Goal: Task Accomplishment & Management: Complete application form

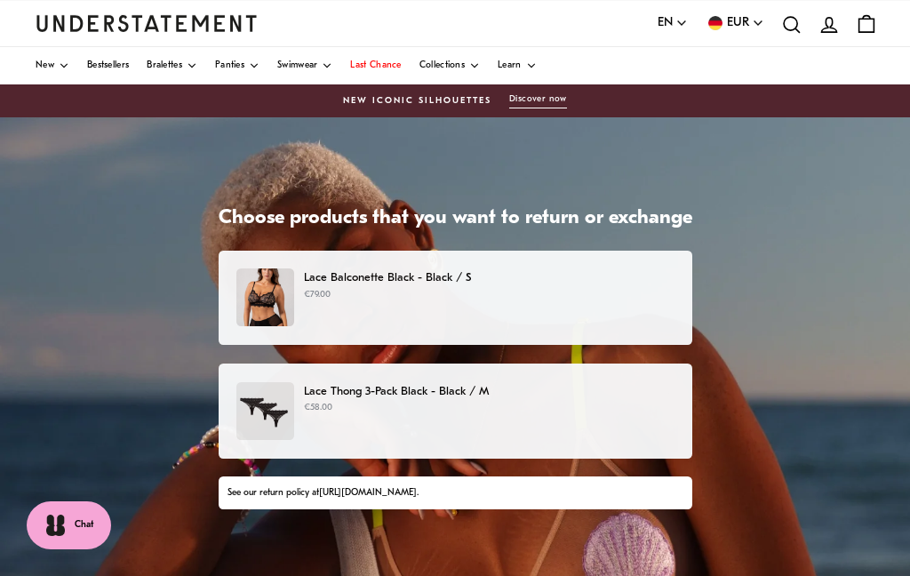
click at [623, 306] on div "Lace Balconette Black - Black / S €79.00" at bounding box center [454, 297] width 436 height 58
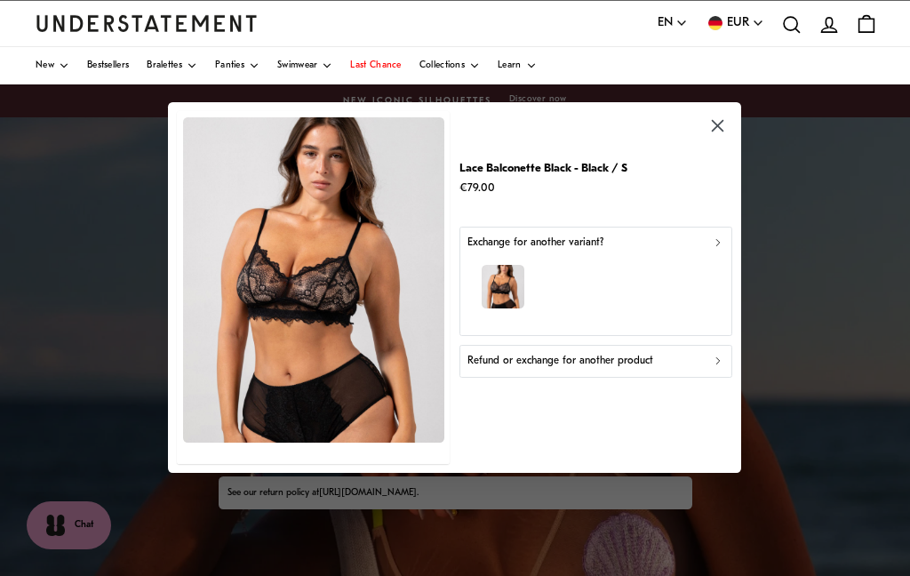
click at [656, 282] on div "button" at bounding box center [595, 288] width 257 height 77
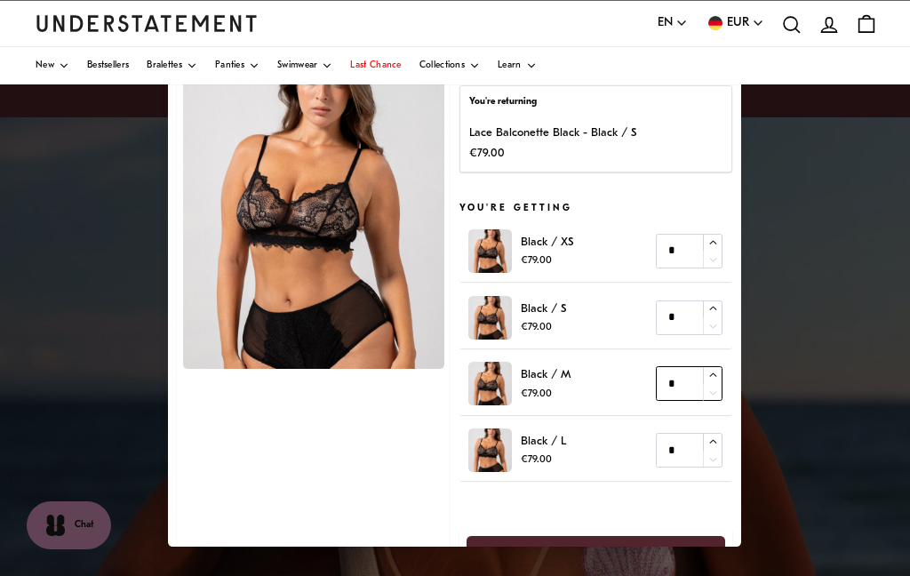
click at [686, 377] on input "*" at bounding box center [689, 384] width 67 height 35
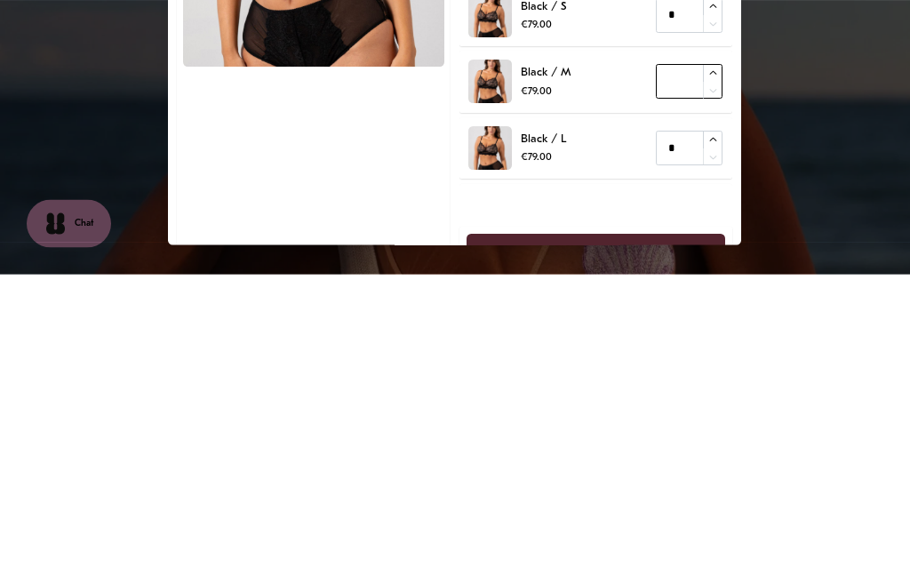
type input "*"
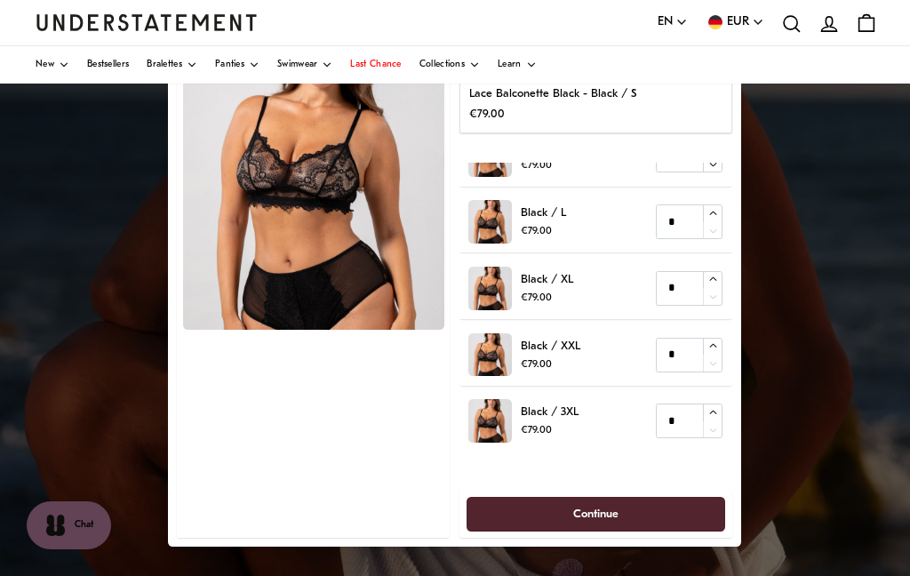
scroll to position [38, 0]
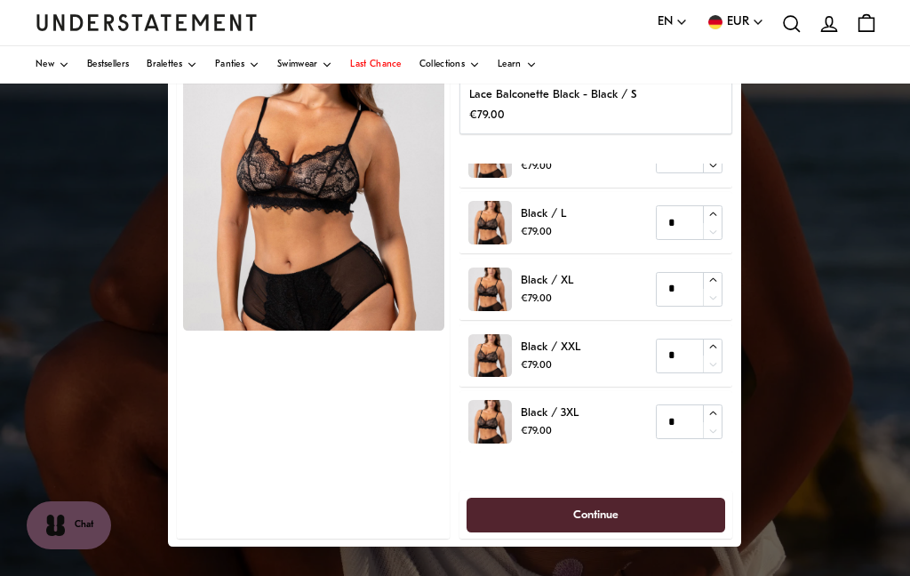
click at [644, 509] on span "Continue" at bounding box center [596, 514] width 220 height 33
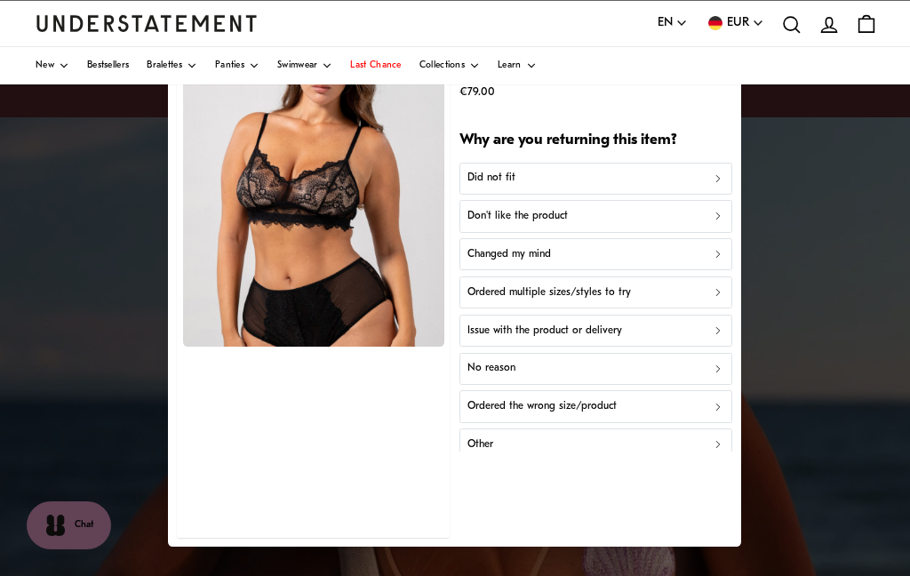
scroll to position [21, 0]
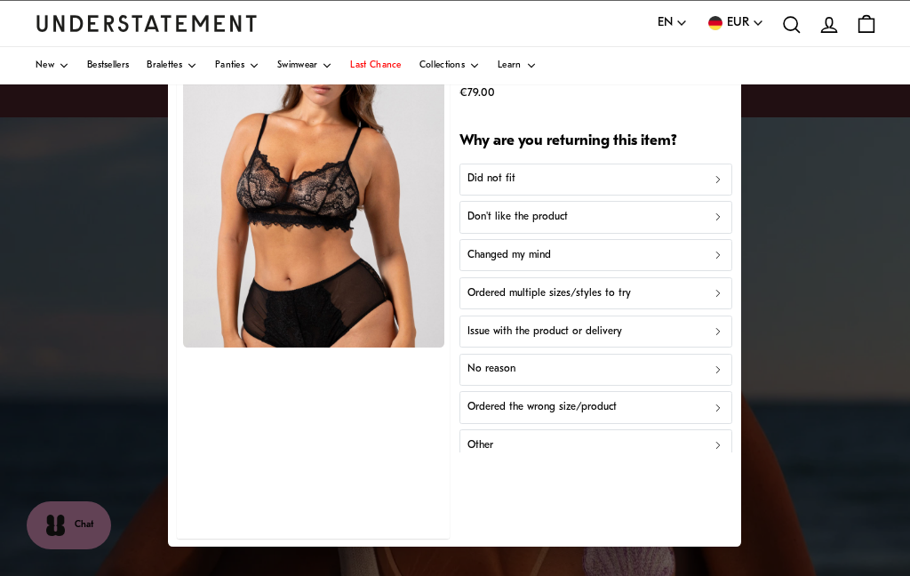
click at [683, 179] on div "Did not fit" at bounding box center [595, 179] width 257 height 17
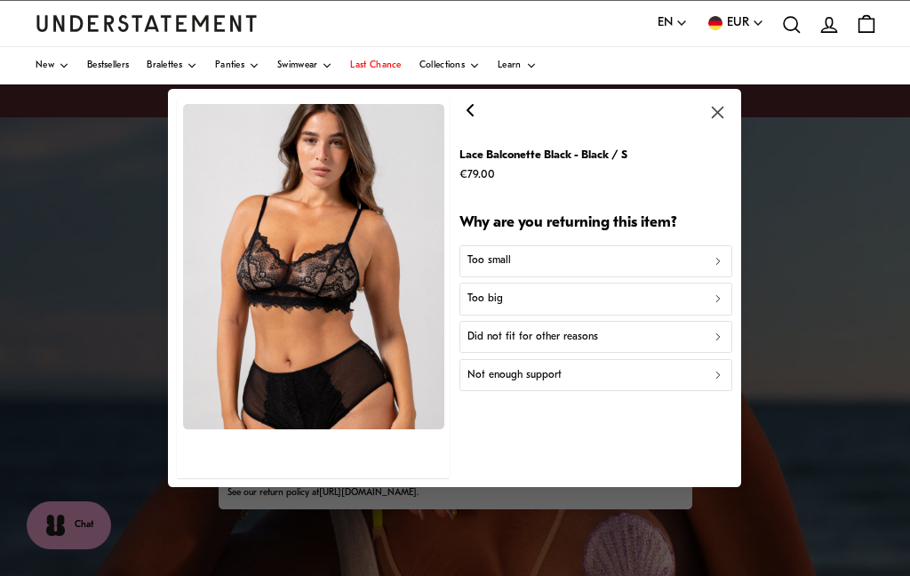
scroll to position [0, 0]
click at [671, 262] on div "Too small" at bounding box center [595, 260] width 257 height 17
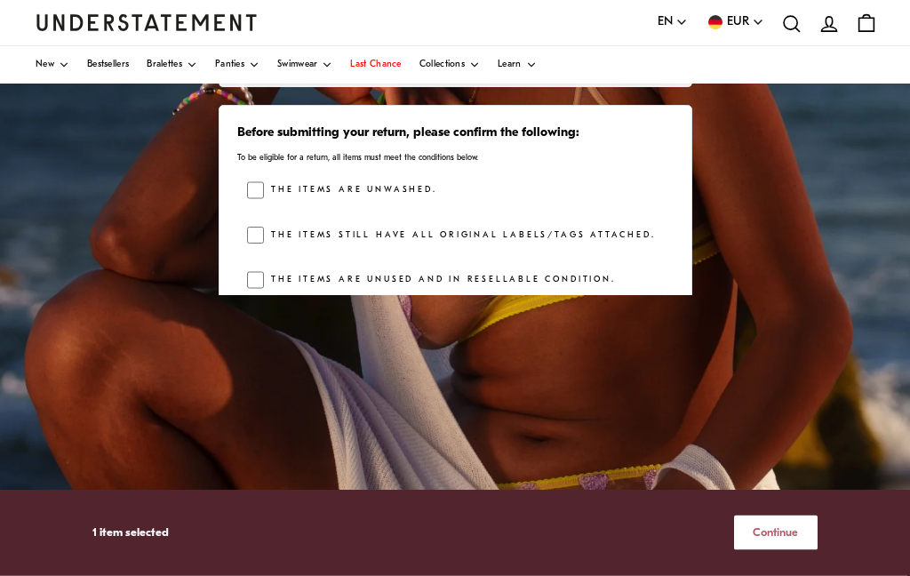
scroll to position [359, 0]
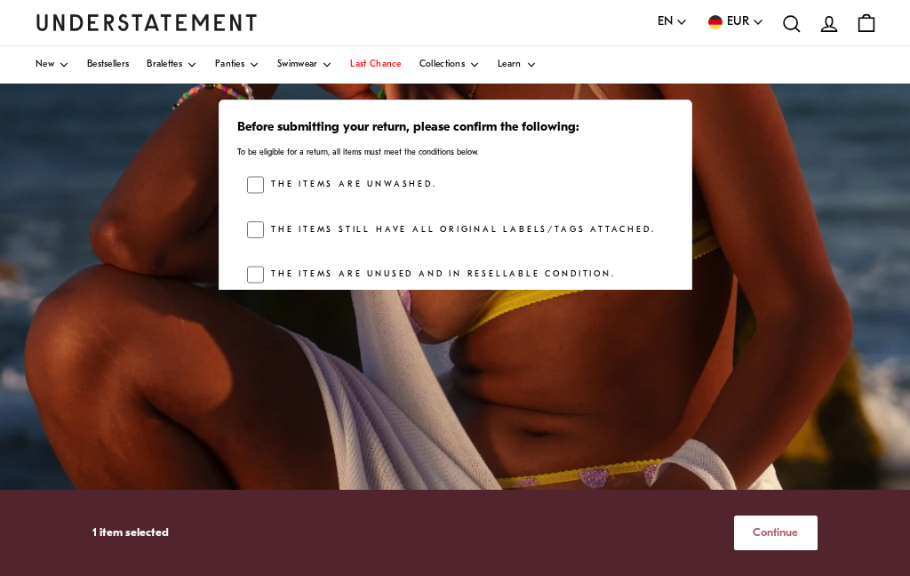
click at [568, 348] on div "See our return policy at [URL][DOMAIN_NAME] ." at bounding box center [454, 346] width 455 height 14
click at [249, 346] on div "See our return policy at [URL][DOMAIN_NAME] ." at bounding box center [454, 346] width 455 height 14
click at [417, 348] on link "[URL][DOMAIN_NAME]" at bounding box center [368, 346] width 98 height 10
